Goal: Entertainment & Leisure: Consume media (video, audio)

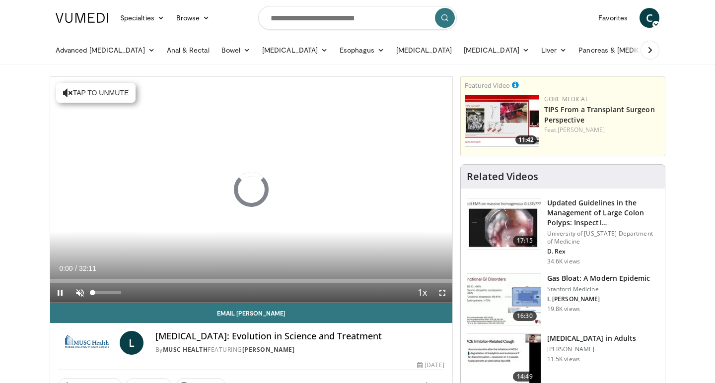
click at [83, 291] on span "Video Player" at bounding box center [80, 293] width 20 height 20
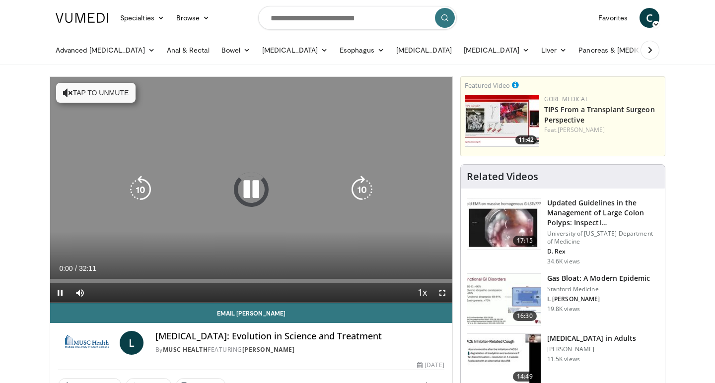
click at [258, 191] on icon "Video Player" at bounding box center [251, 190] width 28 height 28
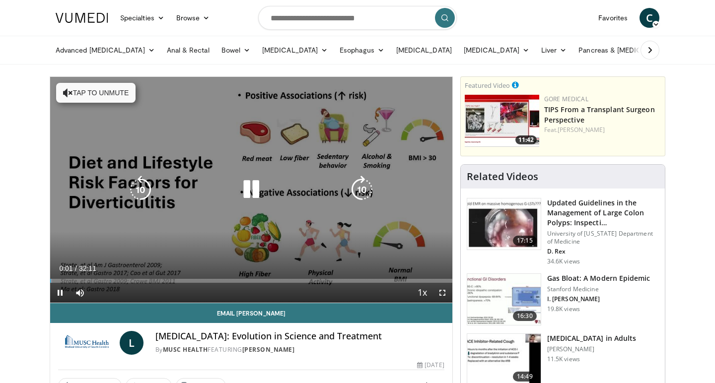
click at [258, 191] on icon "Video Player" at bounding box center [251, 190] width 28 height 28
